Goal: Find specific page/section: Find specific page/section

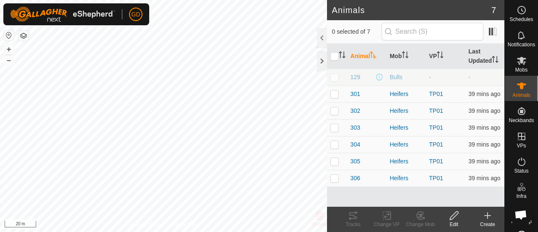
scroll to position [455, 0]
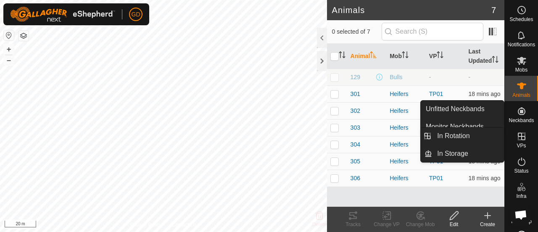
click at [517, 137] on icon at bounding box center [522, 136] width 10 height 10
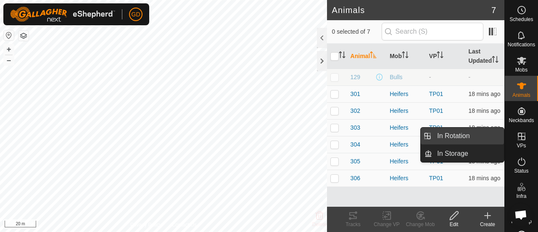
click at [457, 135] on link "In Rotation" at bounding box center [468, 135] width 72 height 17
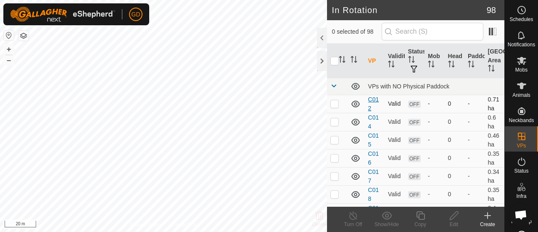
click at [373, 99] on link "C012" at bounding box center [373, 104] width 11 height 16
